Goal: Participate in discussion

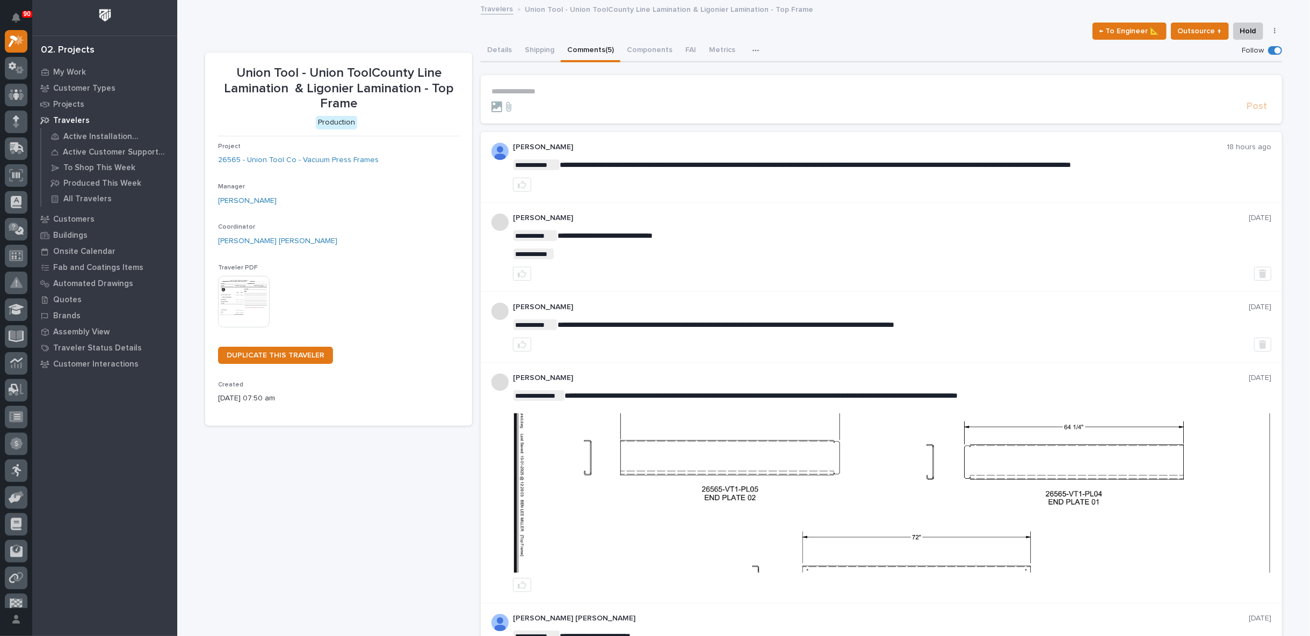
click at [527, 87] on p "**********" at bounding box center [881, 91] width 780 height 9
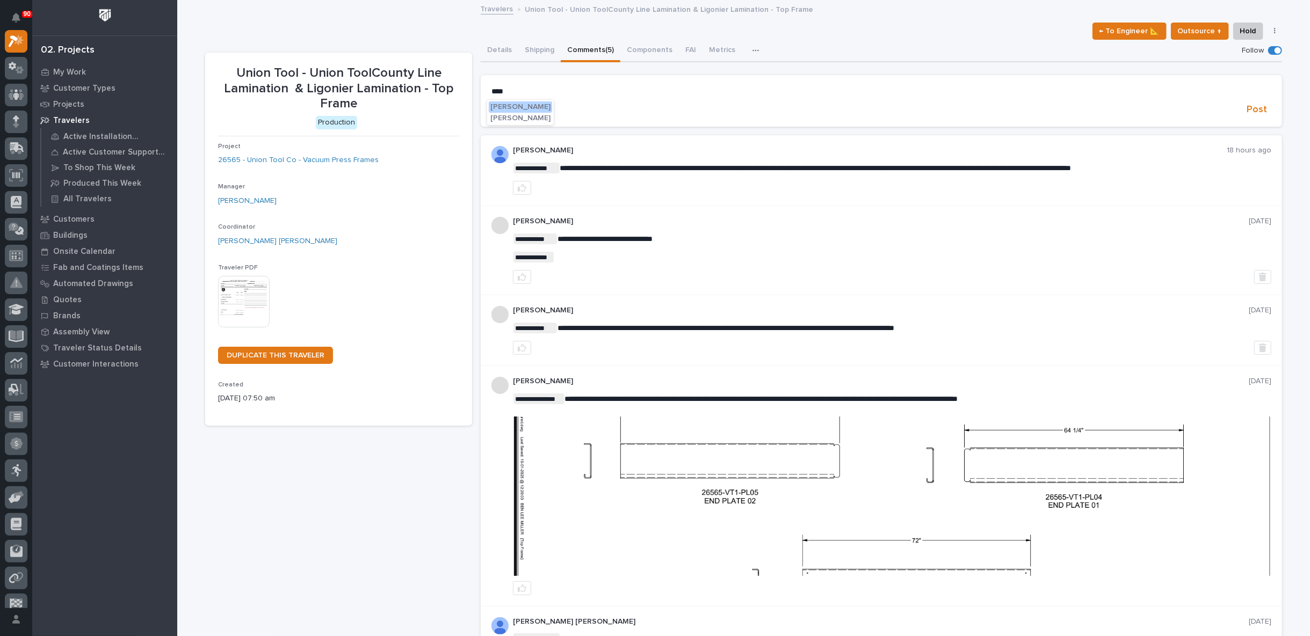
click at [522, 104] on span "[PERSON_NAME]" at bounding box center [520, 107] width 60 height 8
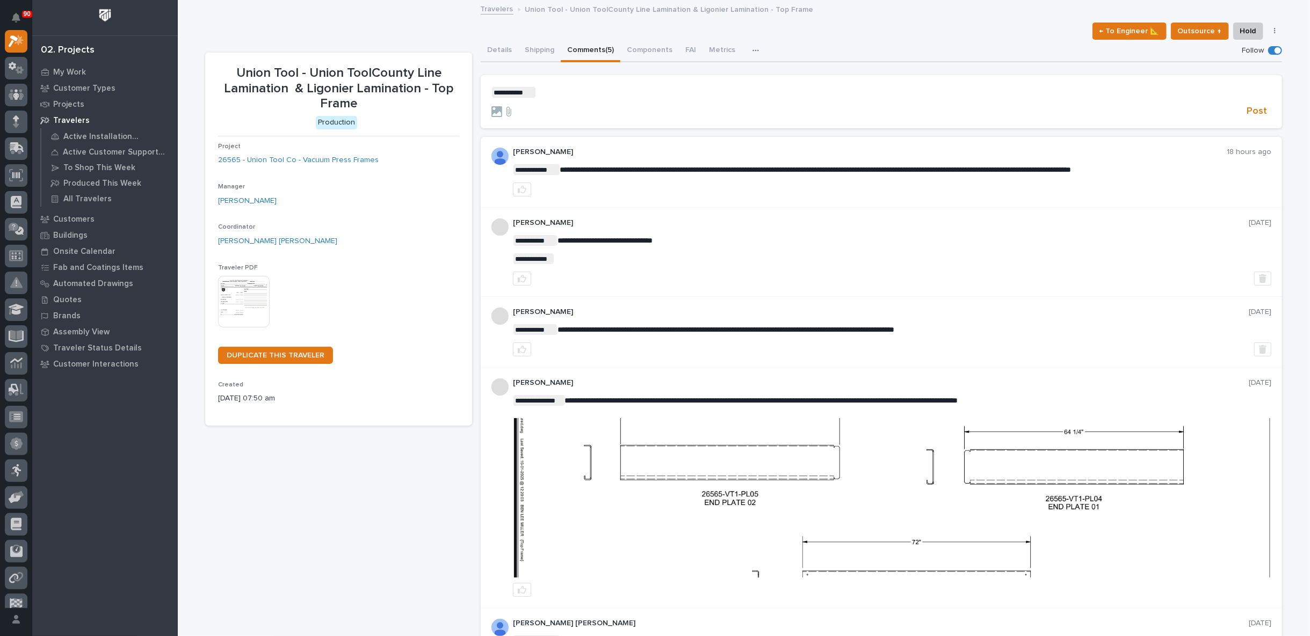
click at [534, 92] on p "**********" at bounding box center [881, 92] width 780 height 11
click at [1249, 105] on span "Post" at bounding box center [1256, 111] width 20 height 12
